Goal: Book appointment/travel/reservation

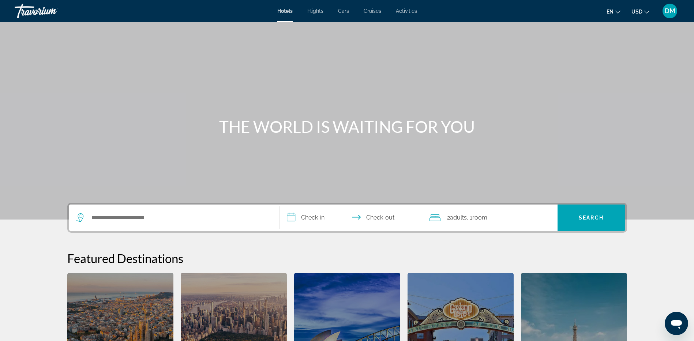
click at [316, 12] on span "Flights" at bounding box center [315, 11] width 16 height 6
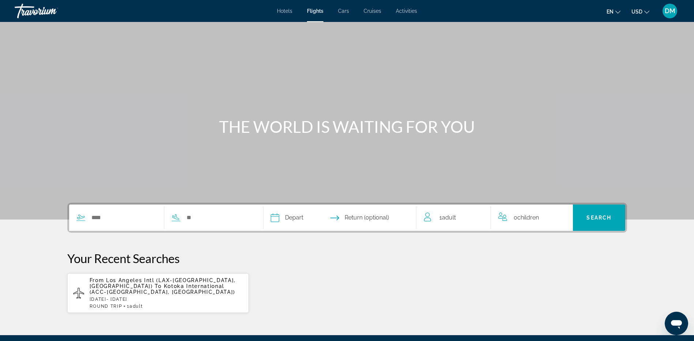
click at [134, 287] on span "Kotoka International (ACC-Accra, Ghana)" at bounding box center [163, 289] width 146 height 12
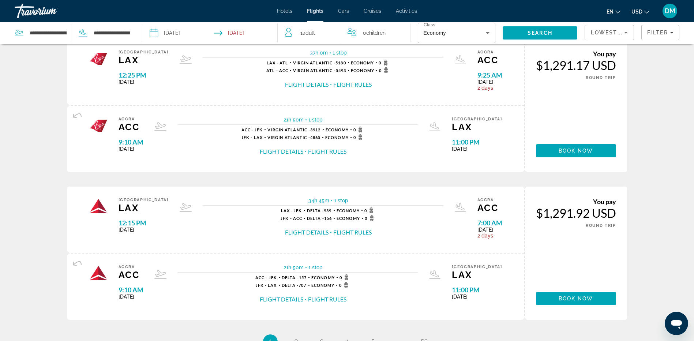
scroll to position [658, 0]
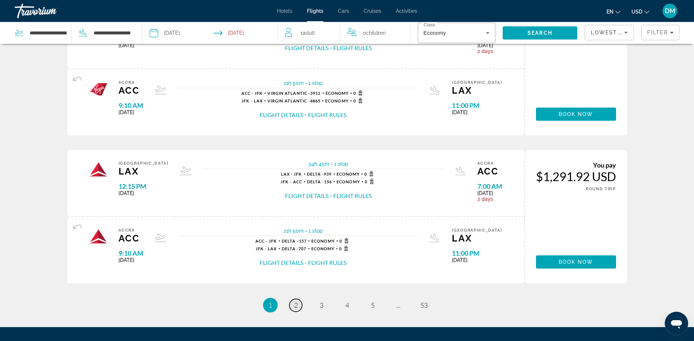
click at [293, 307] on link "page 2" at bounding box center [295, 305] width 13 height 13
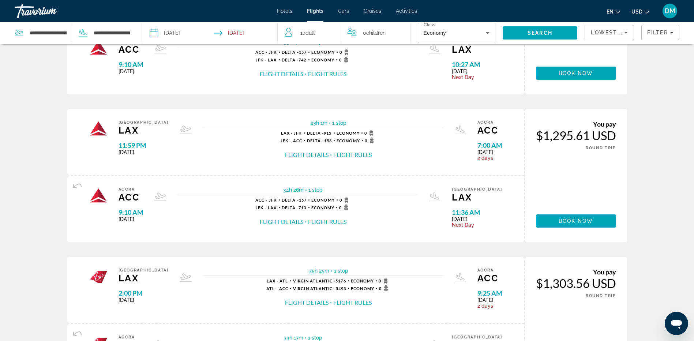
scroll to position [73, 0]
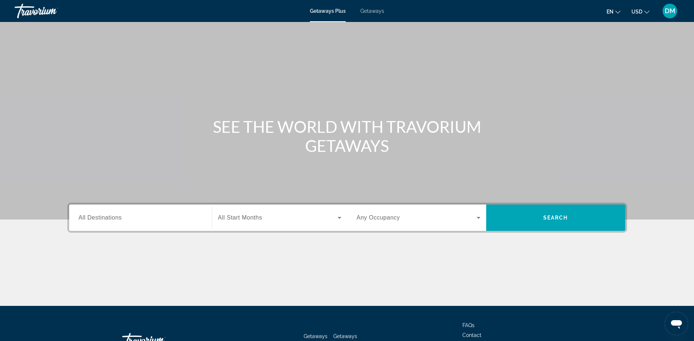
click at [109, 213] on div "Search widget" at bounding box center [141, 217] width 124 height 21
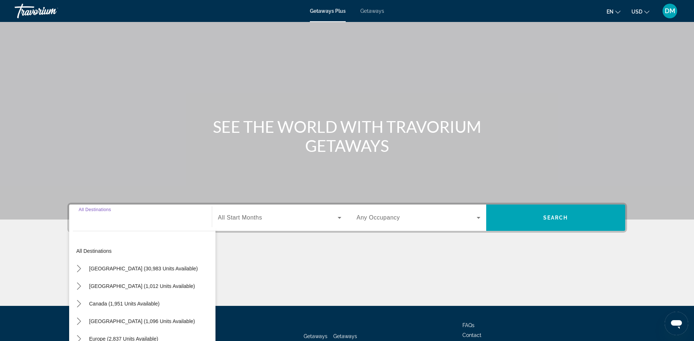
scroll to position [55, 0]
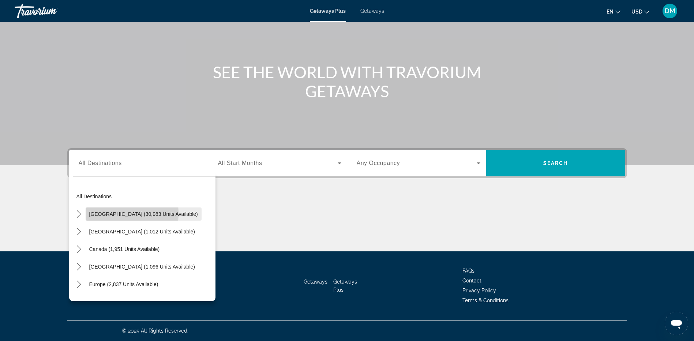
click at [109, 213] on span "[GEOGRAPHIC_DATA] (30,983 units available)" at bounding box center [143, 214] width 109 height 6
type input "**********"
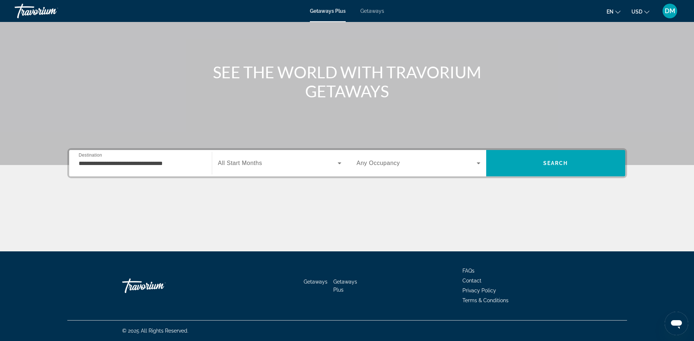
click at [244, 166] on span "All Start Months" at bounding box center [240, 163] width 44 height 6
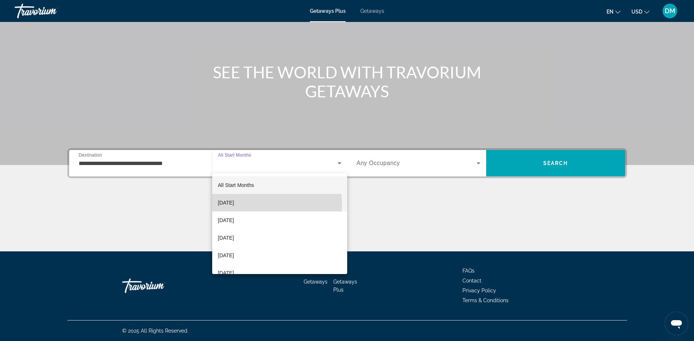
click at [234, 205] on span "[DATE]" at bounding box center [226, 202] width 16 height 9
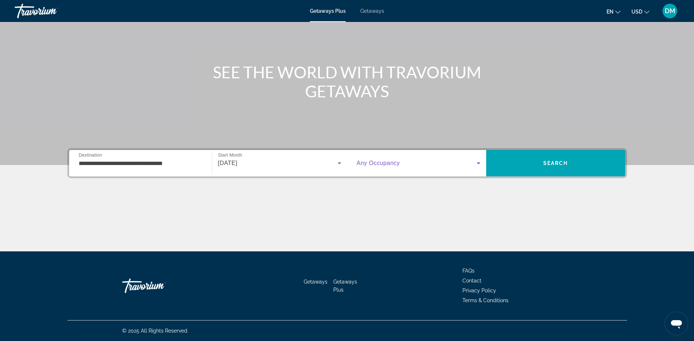
click at [453, 164] on span "Search widget" at bounding box center [417, 163] width 120 height 9
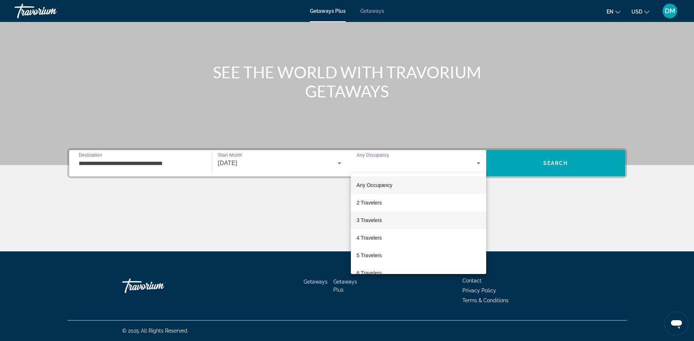
click at [398, 217] on mat-option "3 Travelers" at bounding box center [418, 220] width 135 height 18
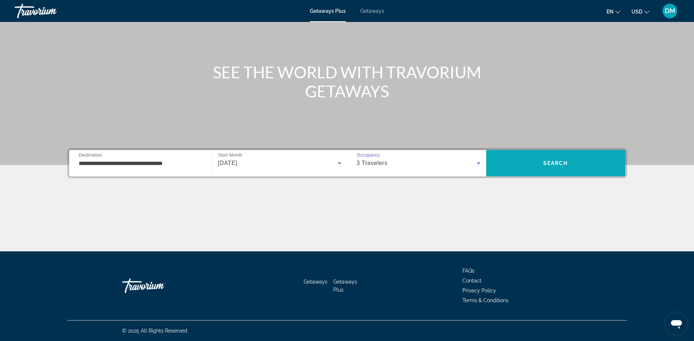
click at [532, 165] on span "Search" at bounding box center [555, 163] width 139 height 18
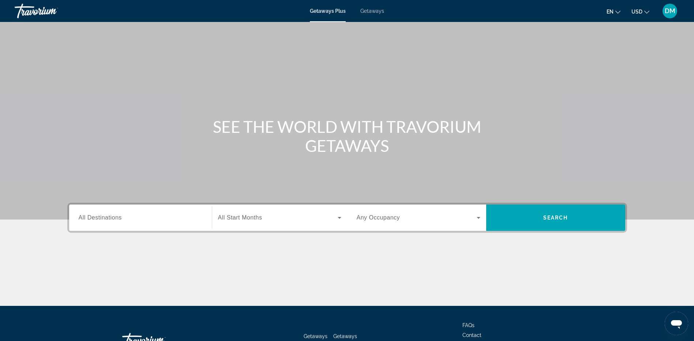
click at [127, 222] on input "Destination All Destinations" at bounding box center [141, 218] width 124 height 9
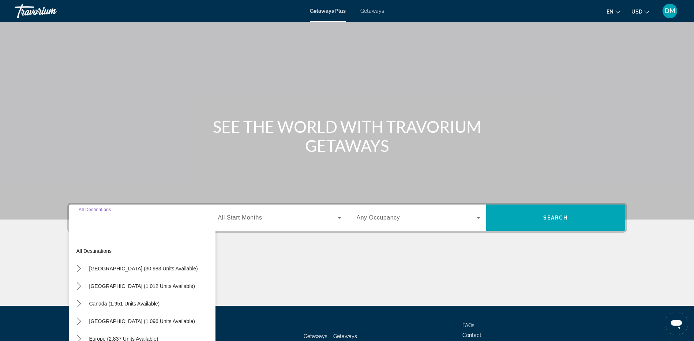
scroll to position [55, 0]
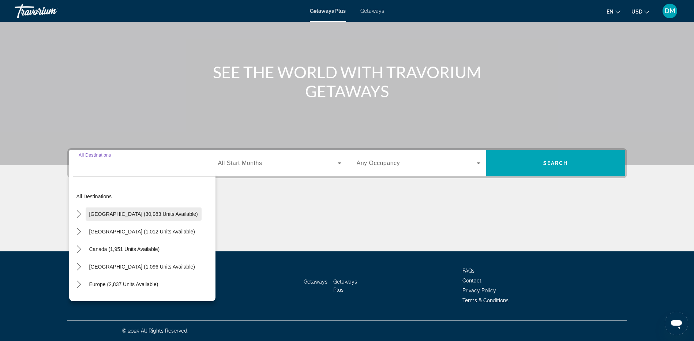
click at [123, 215] on span "[GEOGRAPHIC_DATA] (30,983 units available)" at bounding box center [143, 214] width 109 height 6
type input "**********"
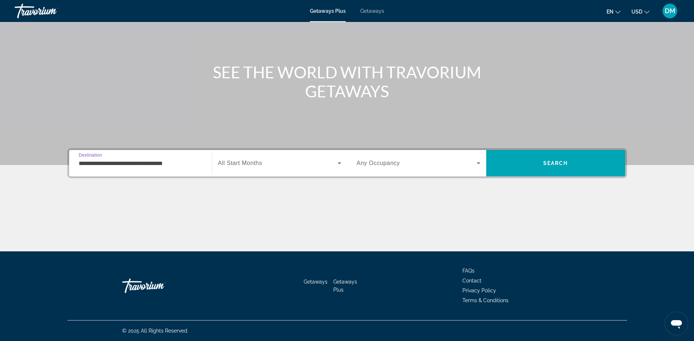
click at [253, 169] on div "Search widget" at bounding box center [279, 163] width 123 height 20
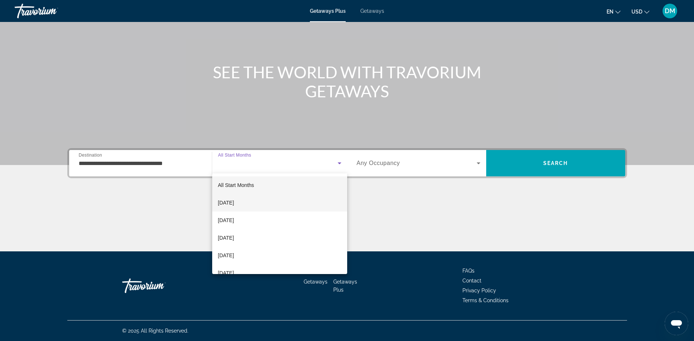
click at [234, 205] on span "[DATE]" at bounding box center [226, 202] width 16 height 9
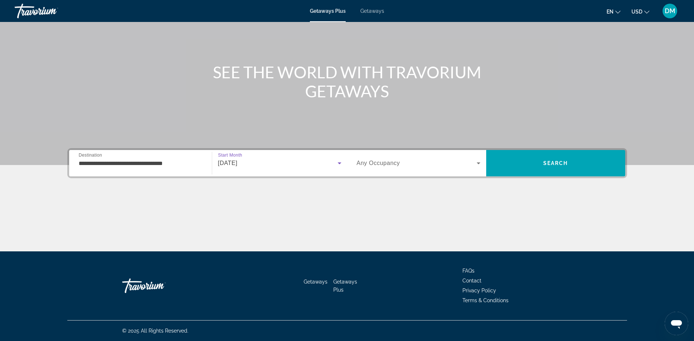
click at [389, 162] on span "Any Occupancy" at bounding box center [379, 163] width 44 height 6
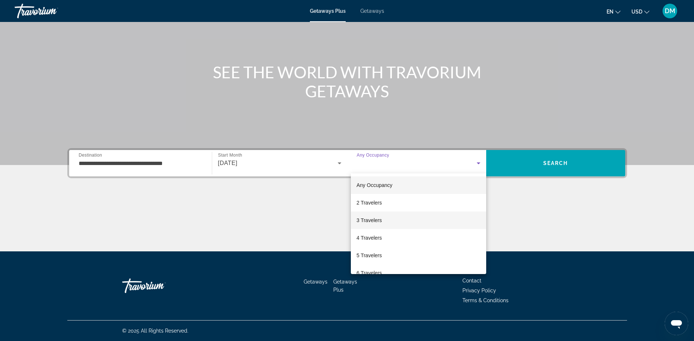
click at [373, 217] on span "3 Travelers" at bounding box center [369, 220] width 25 height 9
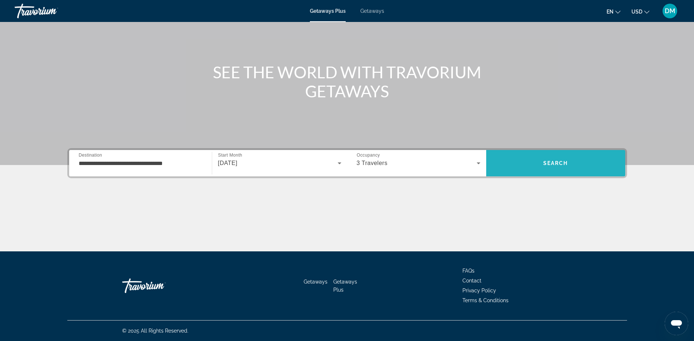
click at [549, 158] on span "Search" at bounding box center [555, 163] width 139 height 18
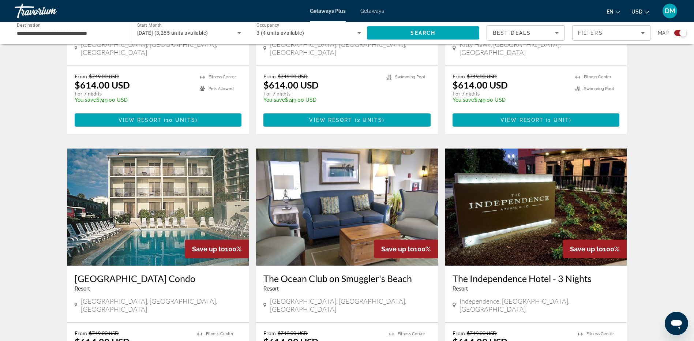
scroll to position [1024, 0]
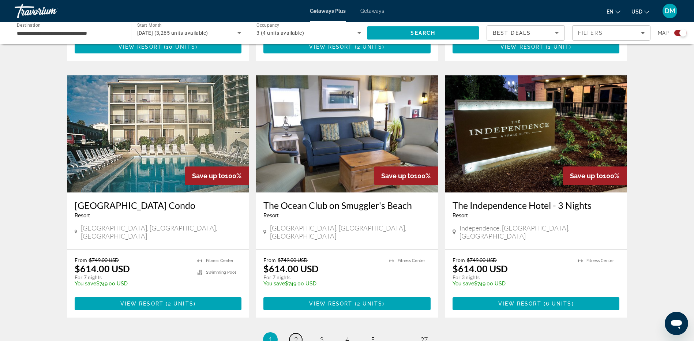
click at [294, 335] on span "2" at bounding box center [296, 339] width 4 height 8
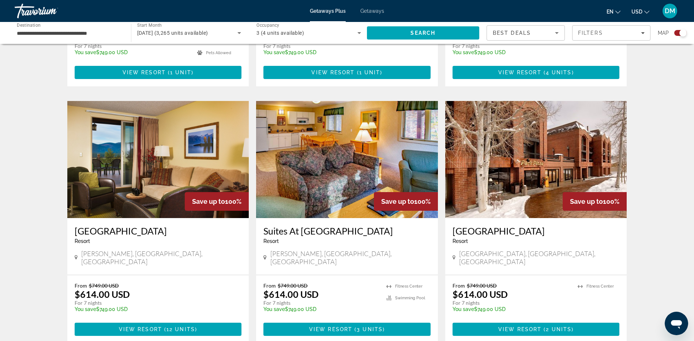
scroll to position [1061, 0]
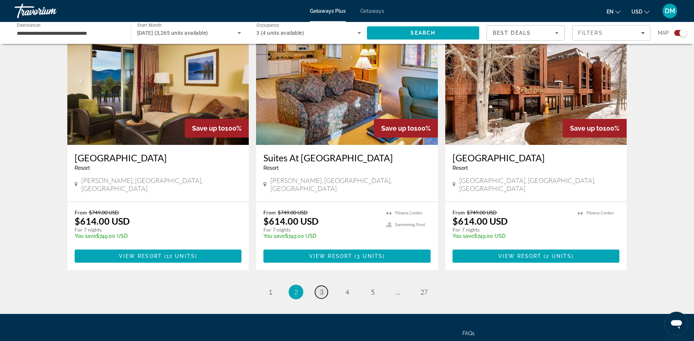
click at [323, 288] on span "3" at bounding box center [322, 292] width 4 height 8
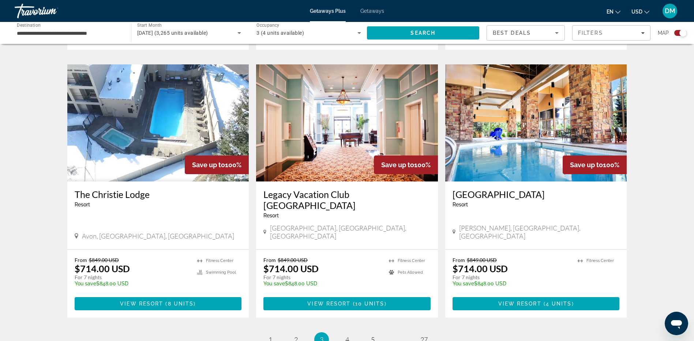
scroll to position [1080, 0]
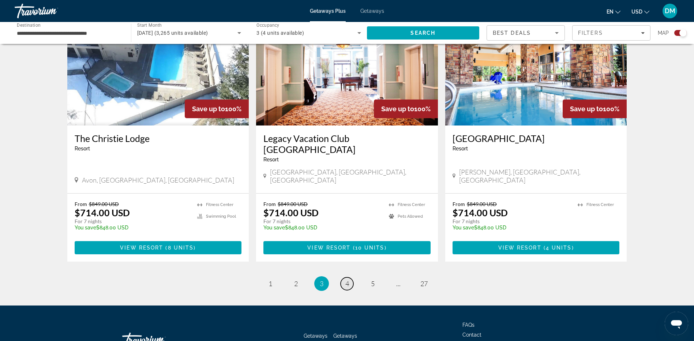
click at [346, 279] on span "4" at bounding box center [347, 283] width 4 height 8
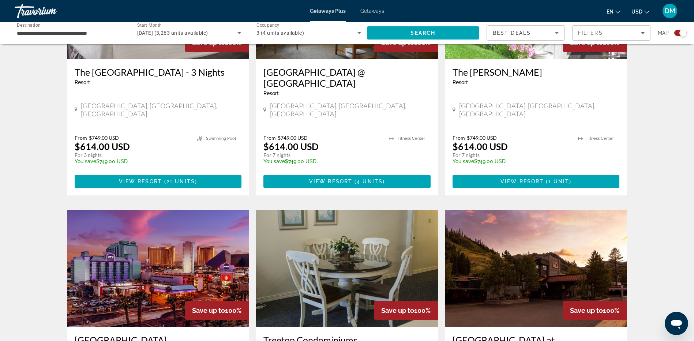
scroll to position [695, 0]
